Goal: Find specific page/section: Find specific page/section

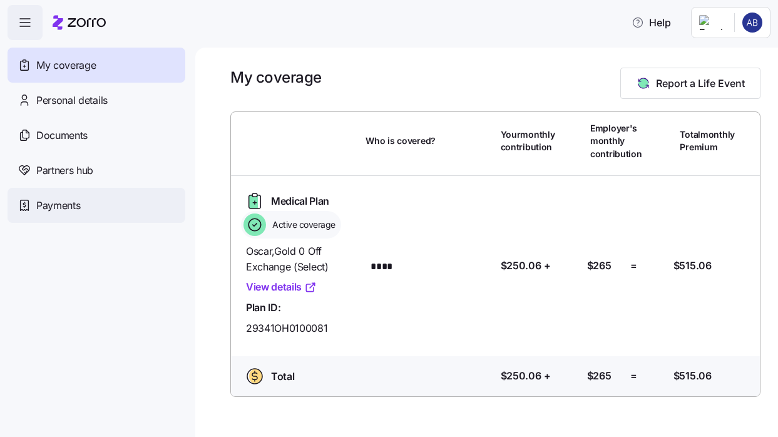
click at [69, 212] on span "Payments" at bounding box center [58, 206] width 44 height 16
